Goal: Check status: Check status

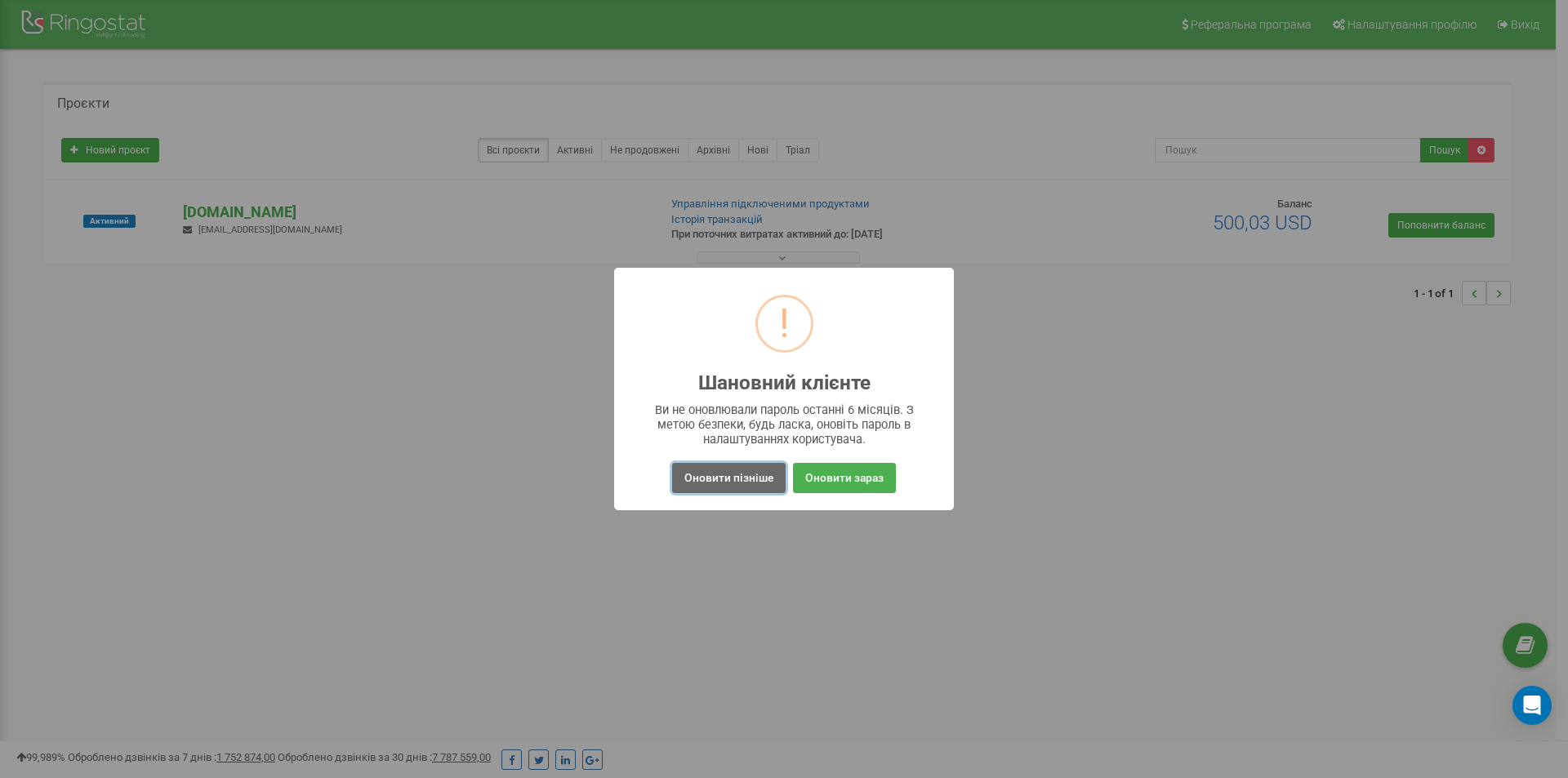
click at [755, 477] on button "Оновити пізніше" at bounding box center [729, 477] width 113 height 30
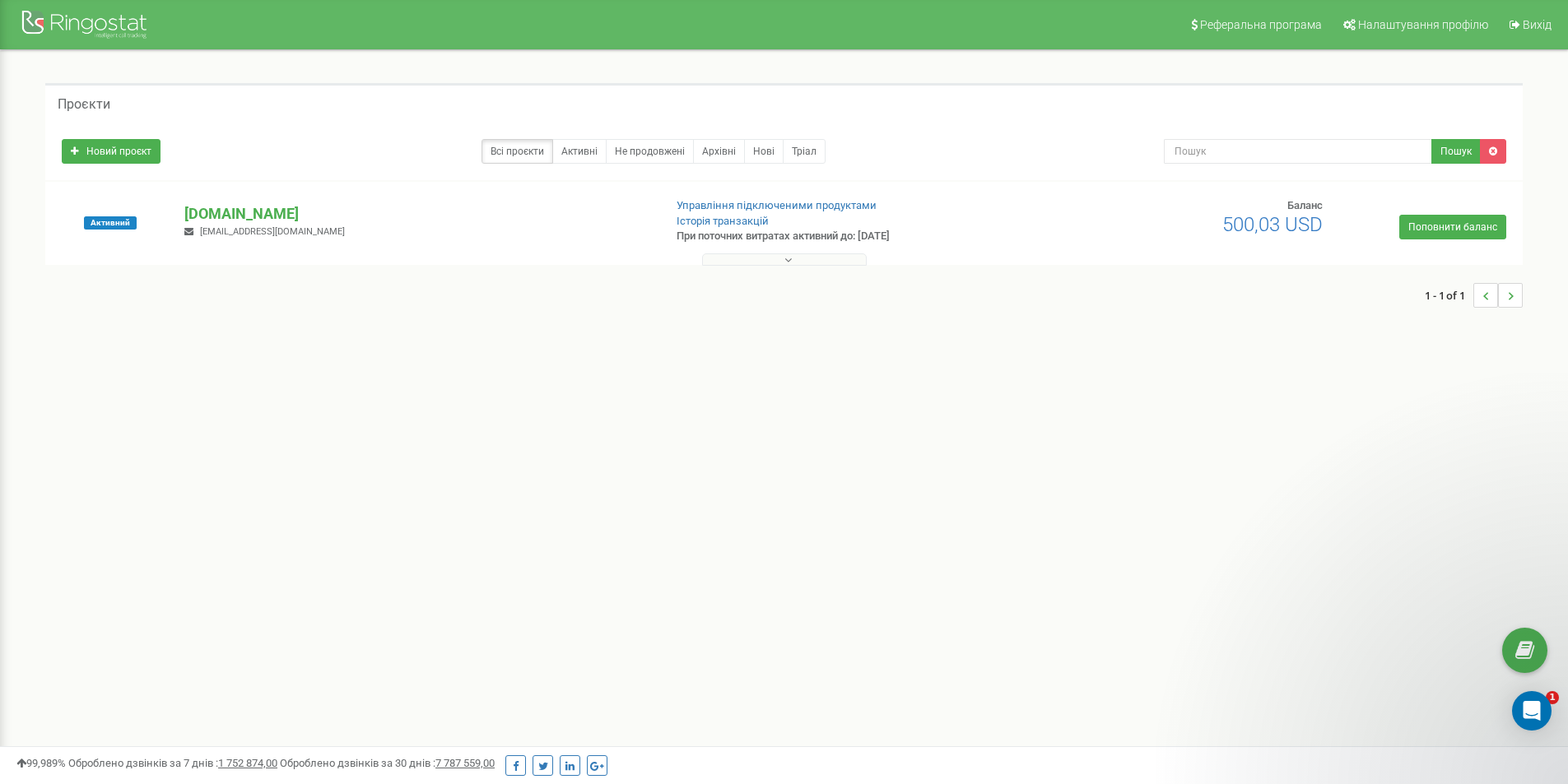
click at [795, 265] on button at bounding box center [784, 259] width 165 height 13
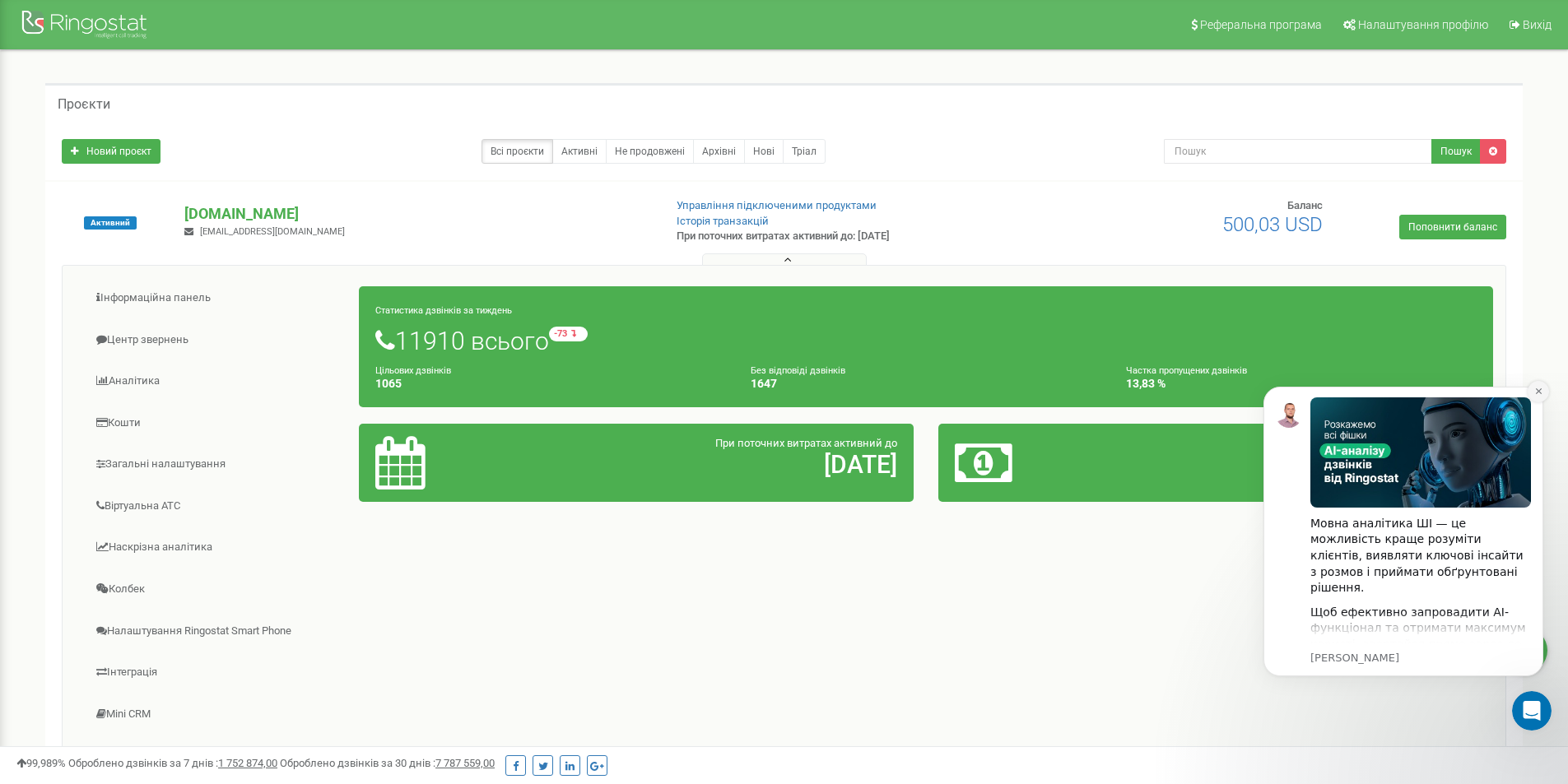
click at [1535, 395] on icon "Dismiss notification" at bounding box center [1538, 391] width 9 height 9
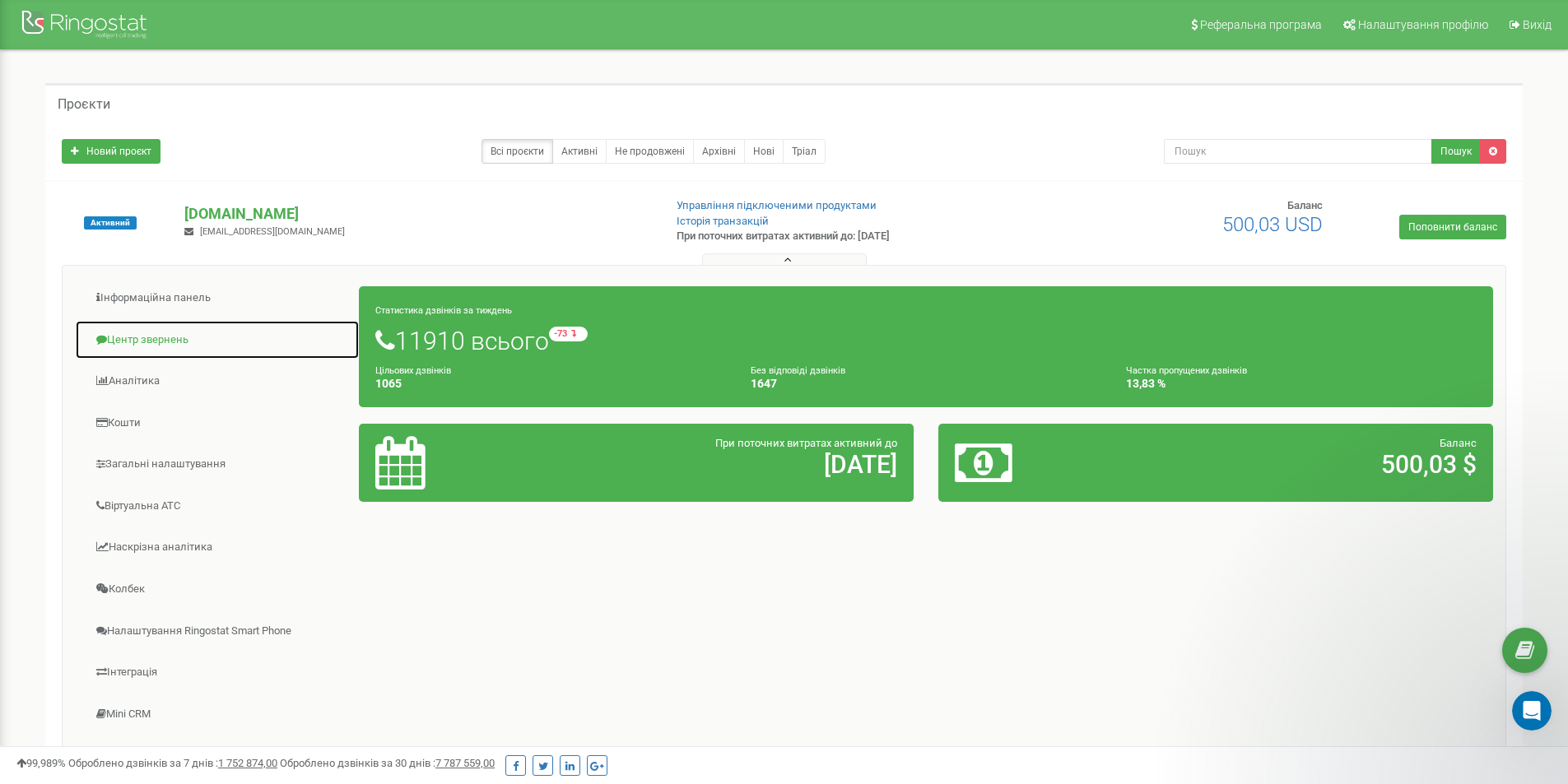
click at [170, 333] on link "Центр звернень" at bounding box center [217, 341] width 285 height 41
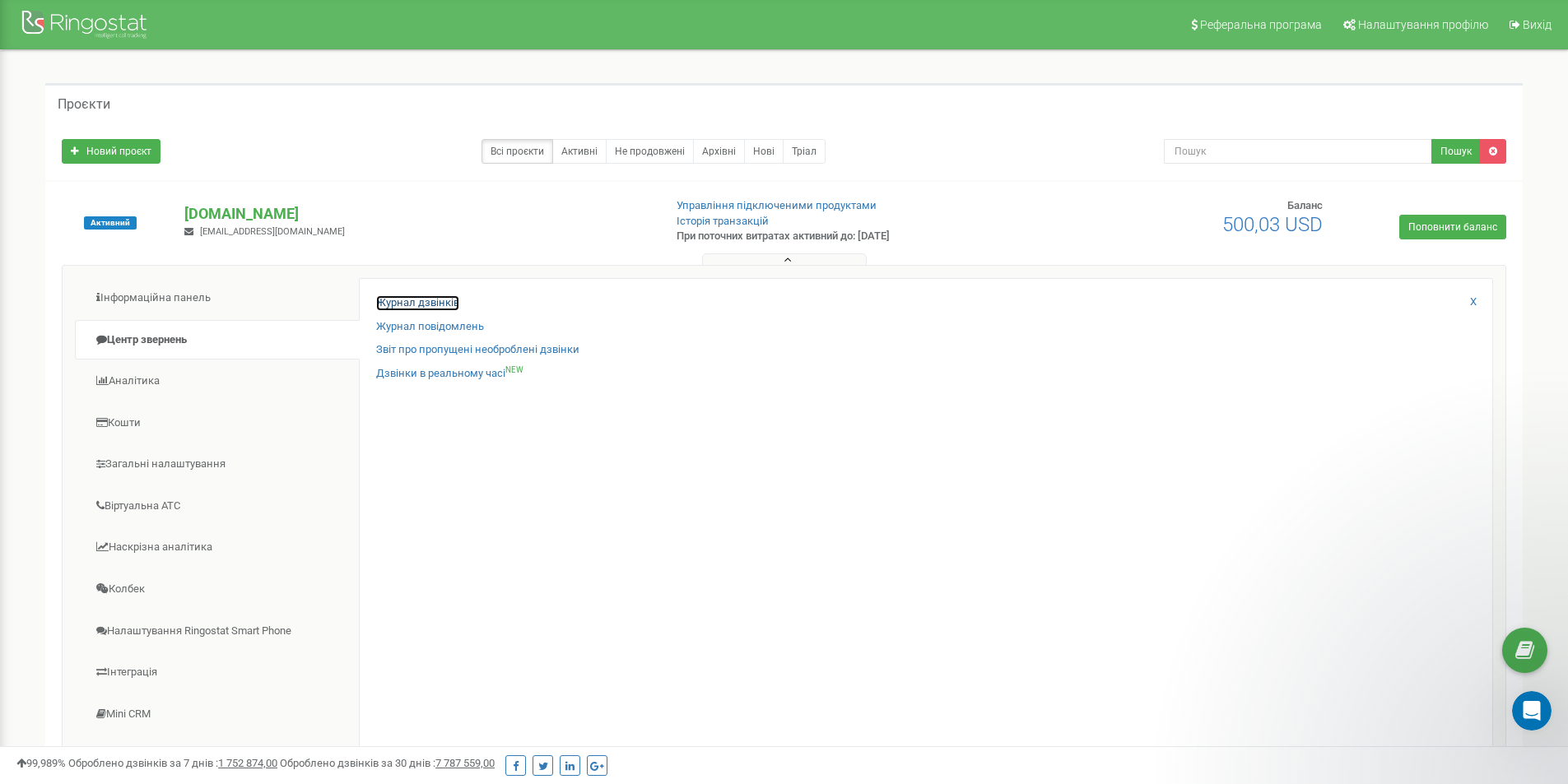
click at [385, 308] on link "Журнал дзвінків" at bounding box center [418, 303] width 83 height 15
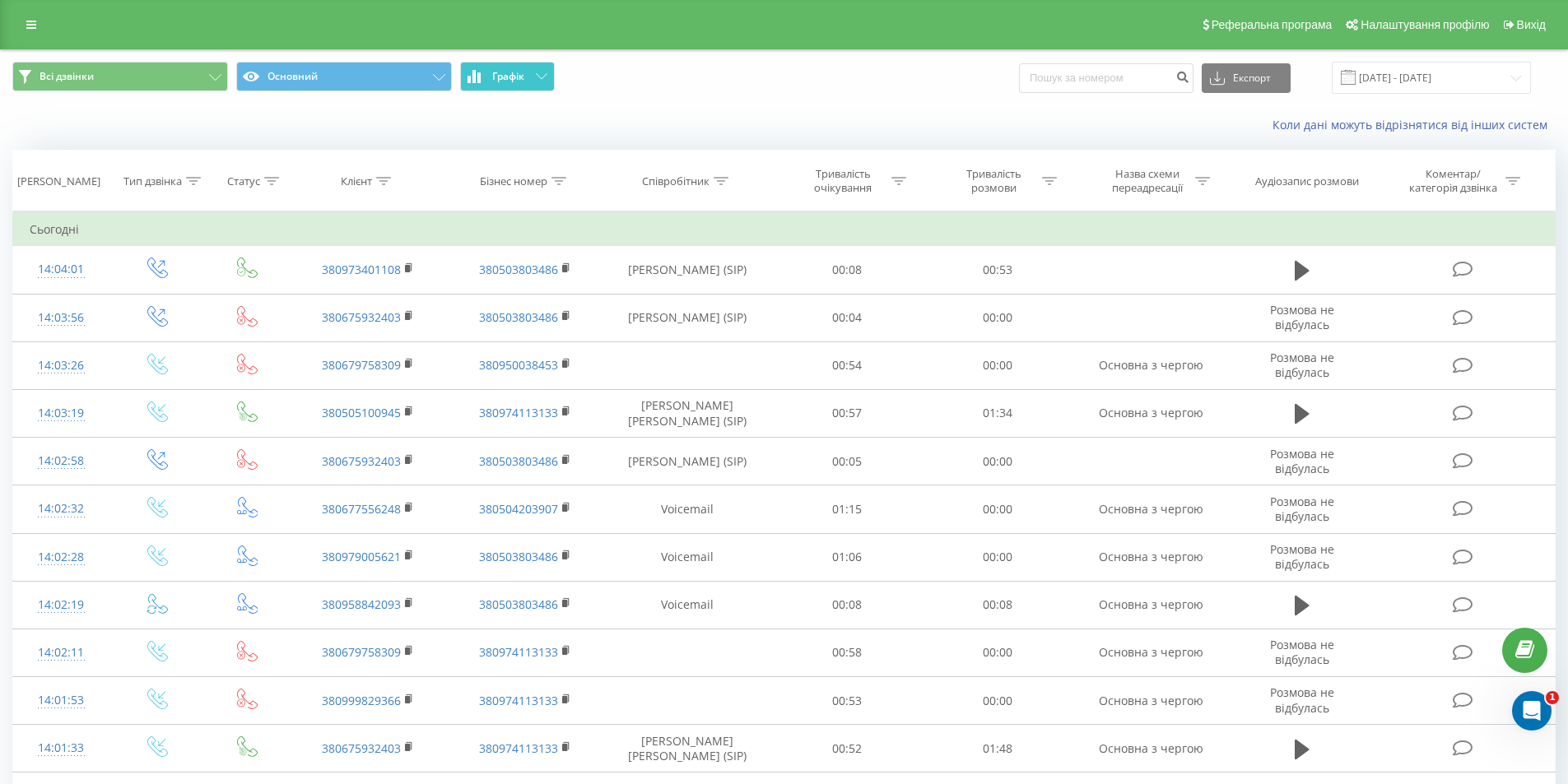
click at [498, 71] on span "Графік" at bounding box center [507, 76] width 32 height 12
